Goal: Information Seeking & Learning: Learn about a topic

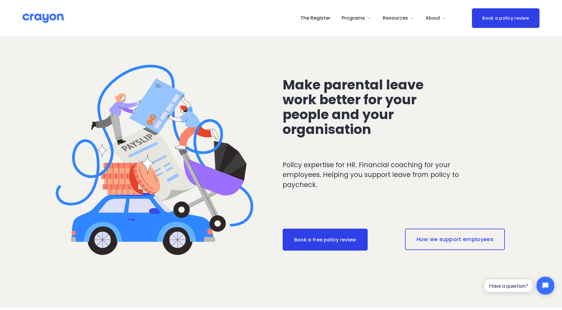
click at [401, 17] on span "Resources" at bounding box center [395, 18] width 25 height 9
click at [0, 0] on span "Parent Hub" at bounding box center [0, 0] width 0 height 0
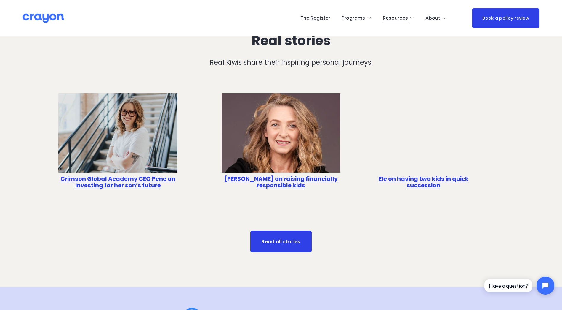
scroll to position [1813, 0]
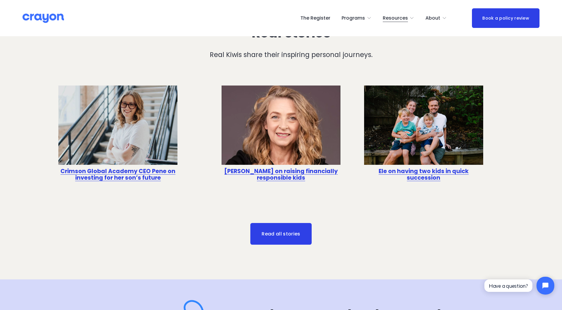
click at [297, 237] on link "Read all stories" at bounding box center [282, 234] width 62 height 22
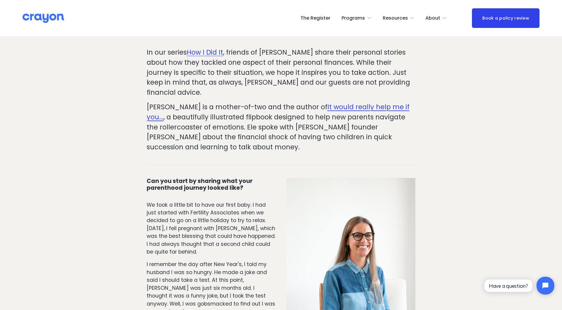
scroll to position [144, 0]
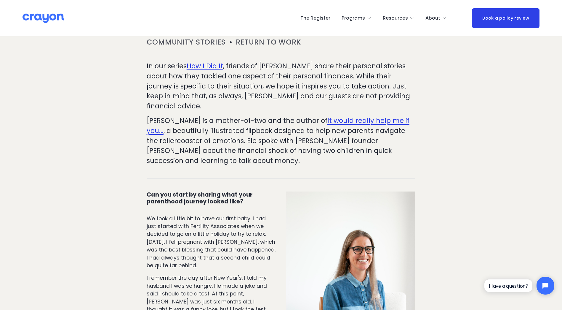
click at [372, 116] on span "It would really help me if you..." at bounding box center [278, 126] width 263 height 20
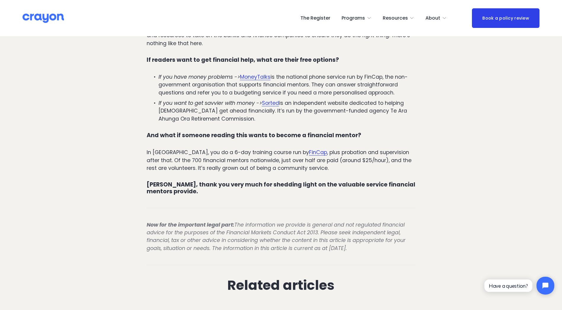
scroll to position [1134, 0]
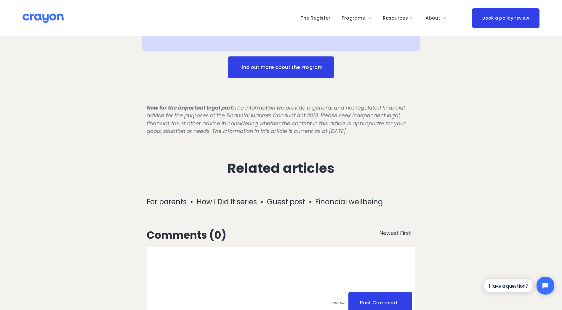
scroll to position [1378, 0]
